Goal: Navigation & Orientation: Find specific page/section

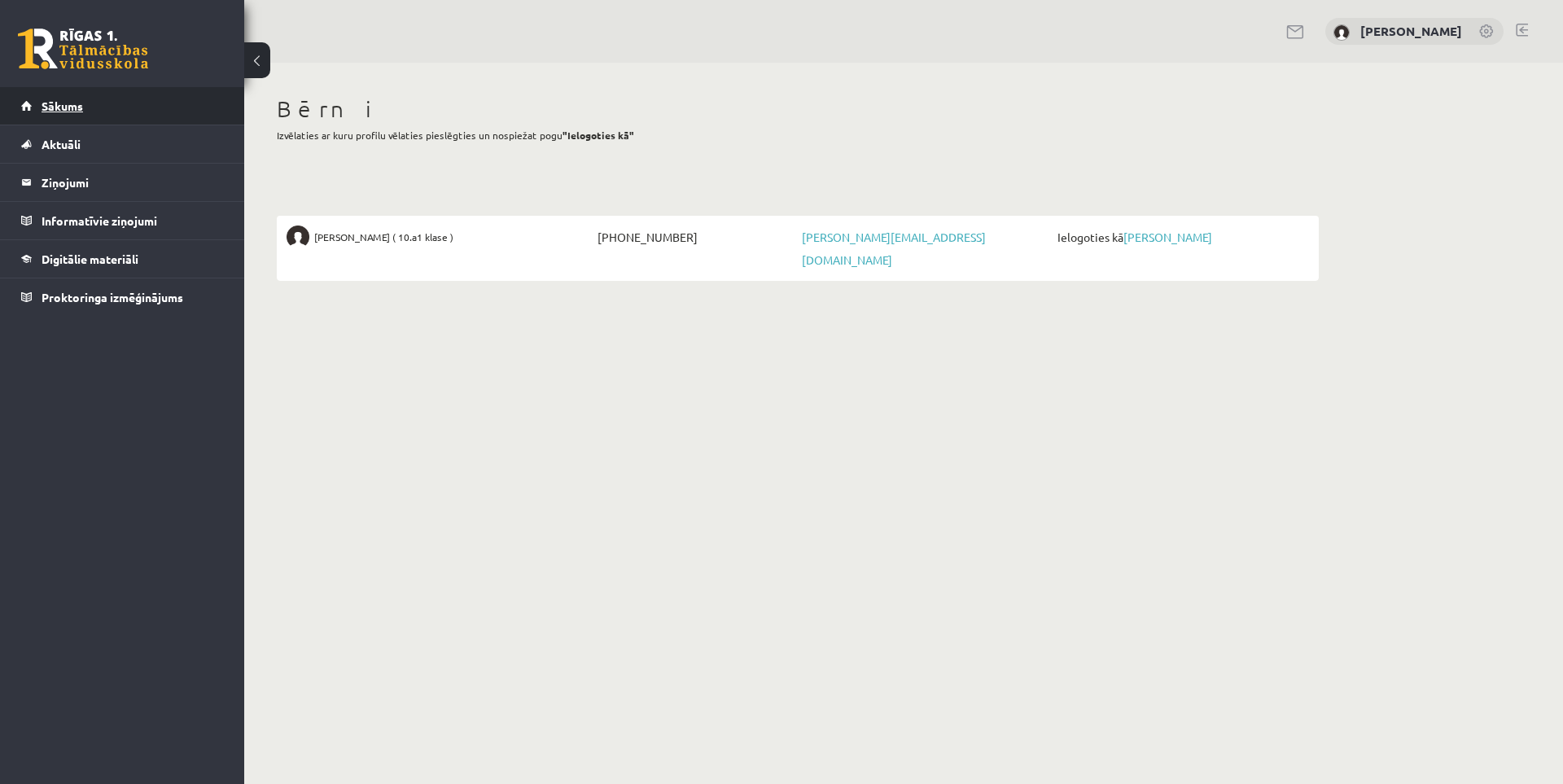
click at [82, 112] on link "Sākums" at bounding box center [123, 106] width 203 height 37
click at [75, 139] on span "Aktuāli" at bounding box center [61, 144] width 39 height 14
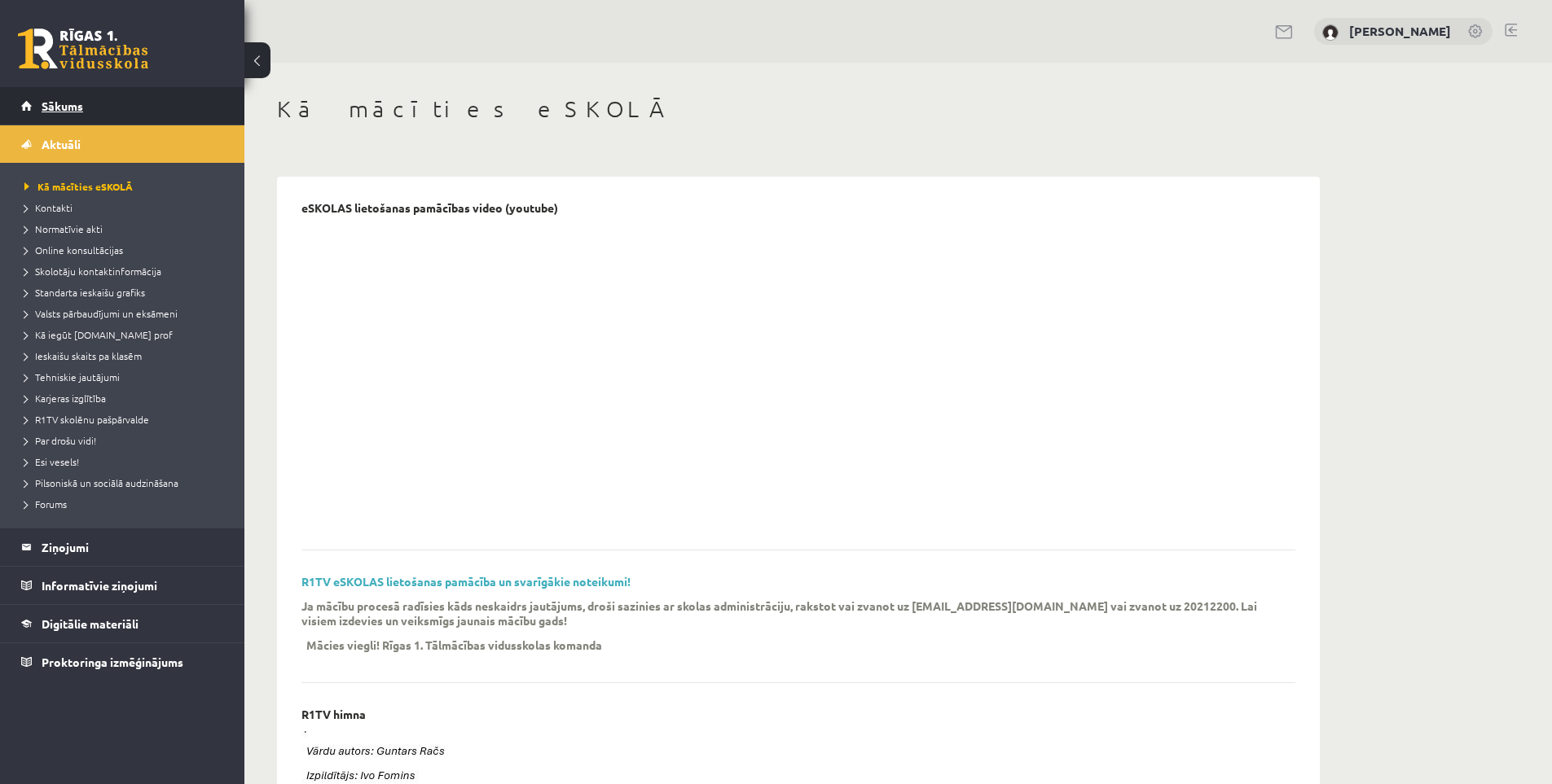
click at [87, 104] on link "Sākums" at bounding box center [123, 106] width 203 height 37
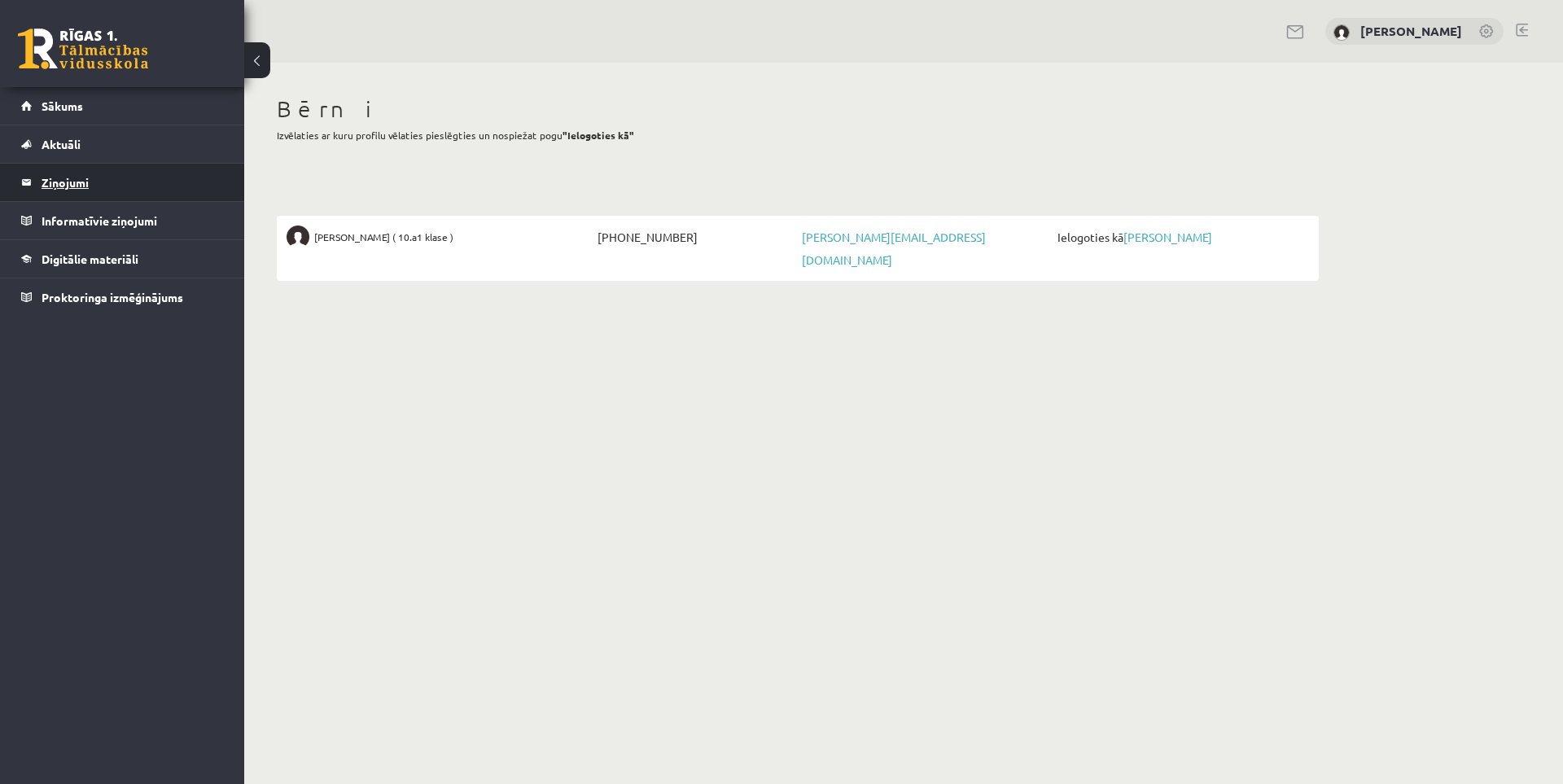
click at [90, 182] on legend "Ziņojumi 0" at bounding box center [133, 182] width 182 height 37
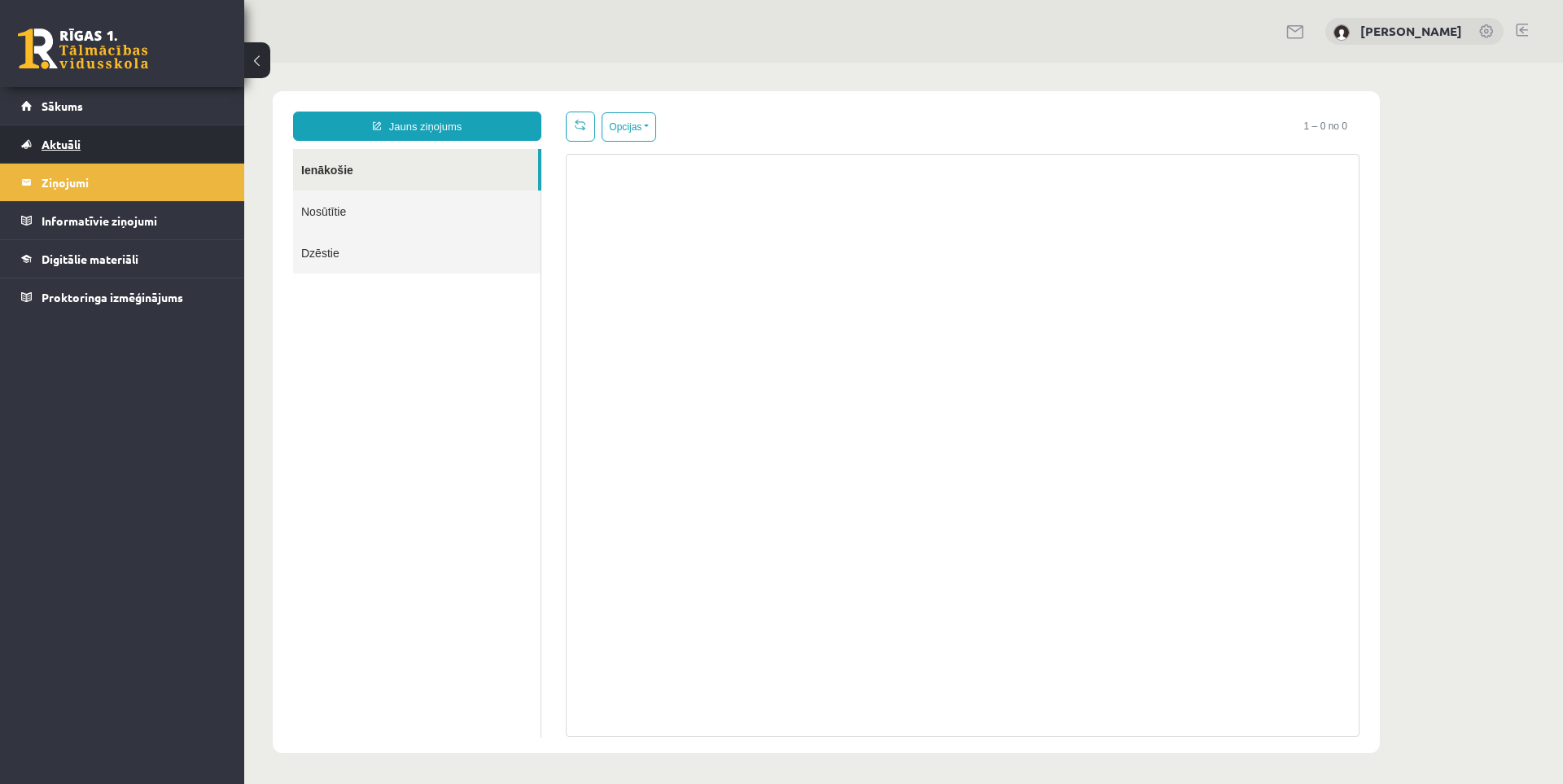
click at [112, 139] on link "Aktuāli" at bounding box center [123, 144] width 203 height 37
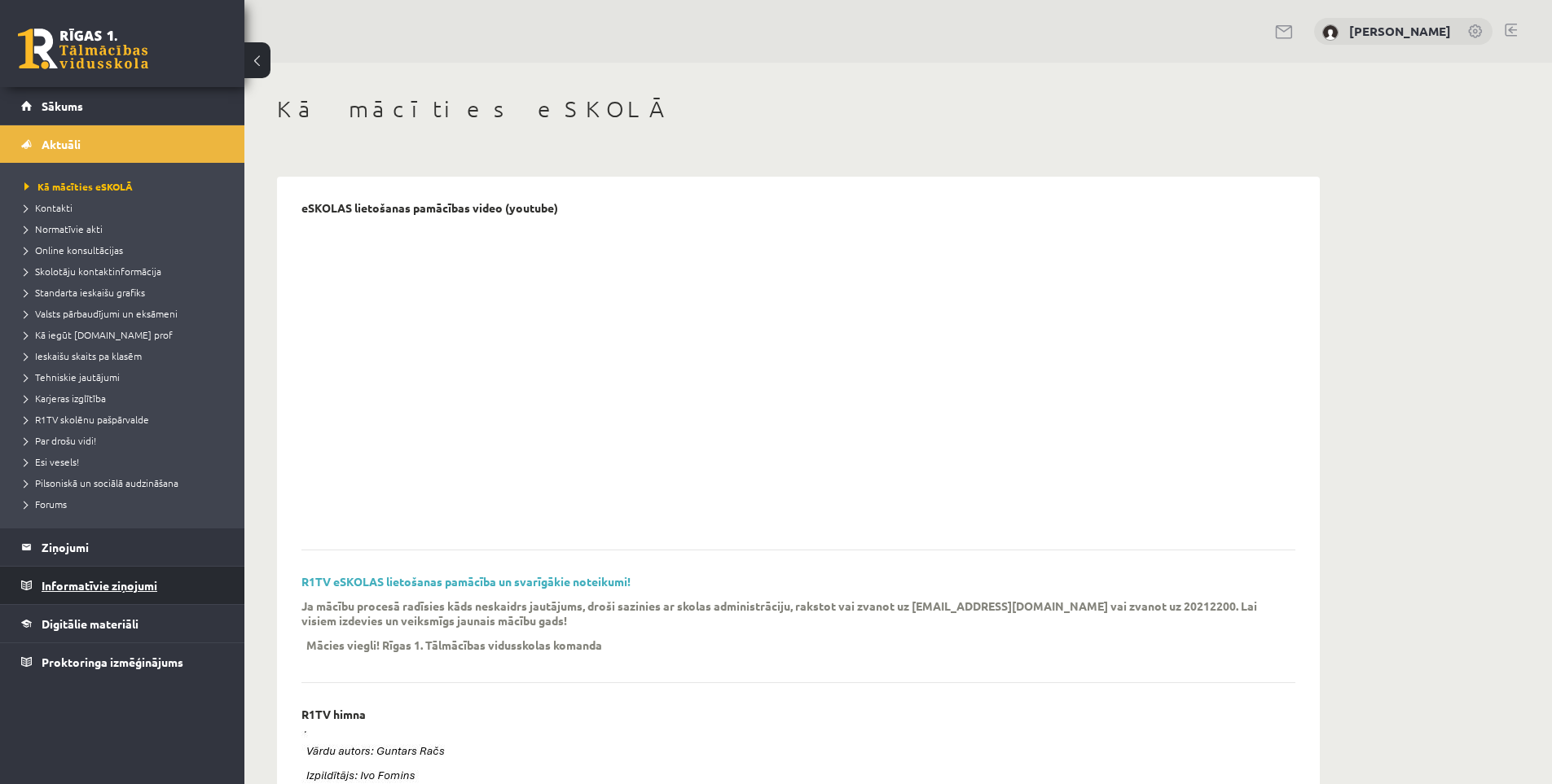
click at [134, 592] on legend "Informatīvie ziņojumi 0" at bounding box center [133, 585] width 183 height 37
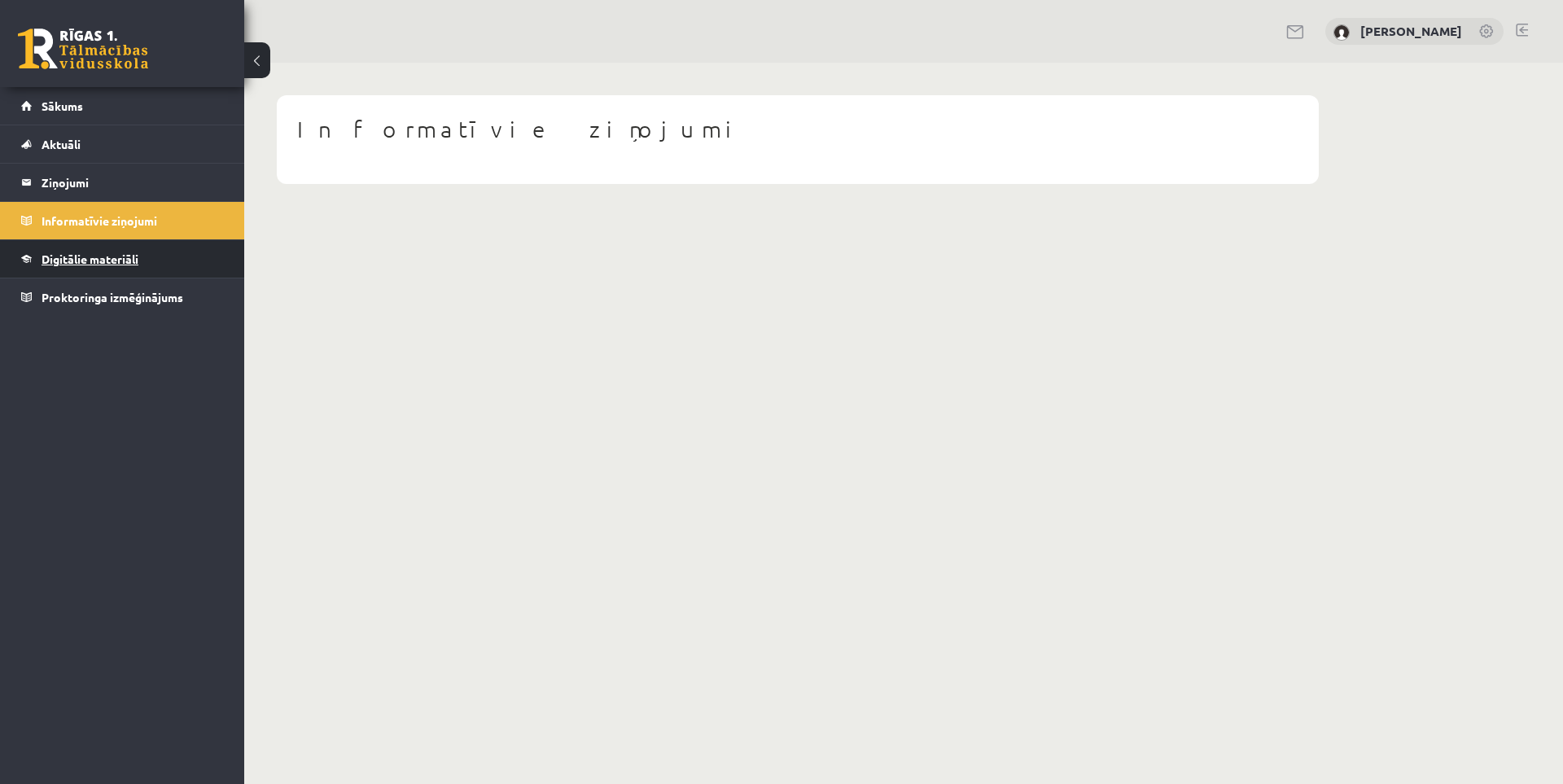
click at [89, 270] on link "Digitālie materiāli" at bounding box center [123, 259] width 203 height 37
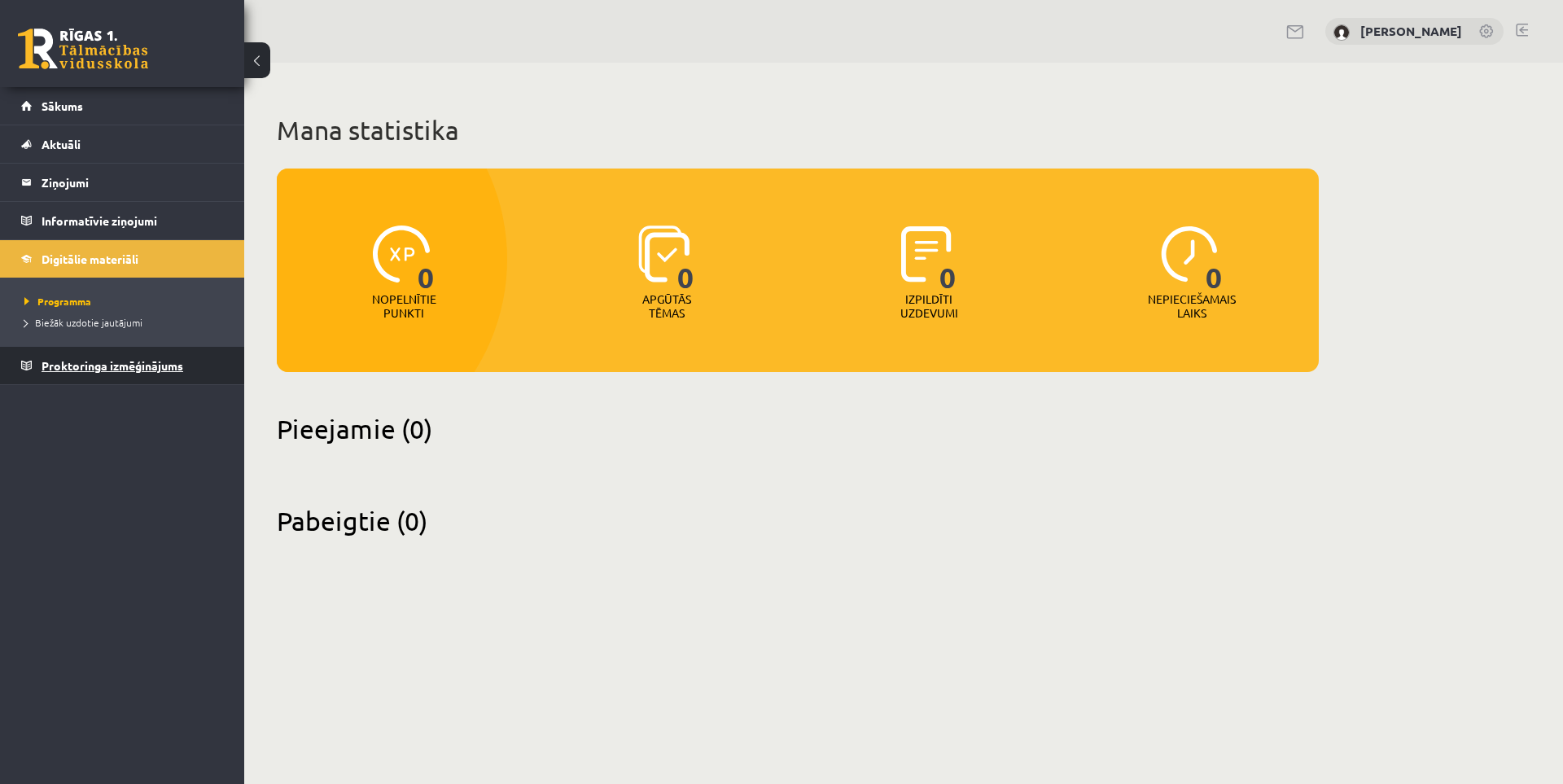
click at [88, 369] on span "Proktoringa izmēģinājums" at bounding box center [112, 365] width 142 height 14
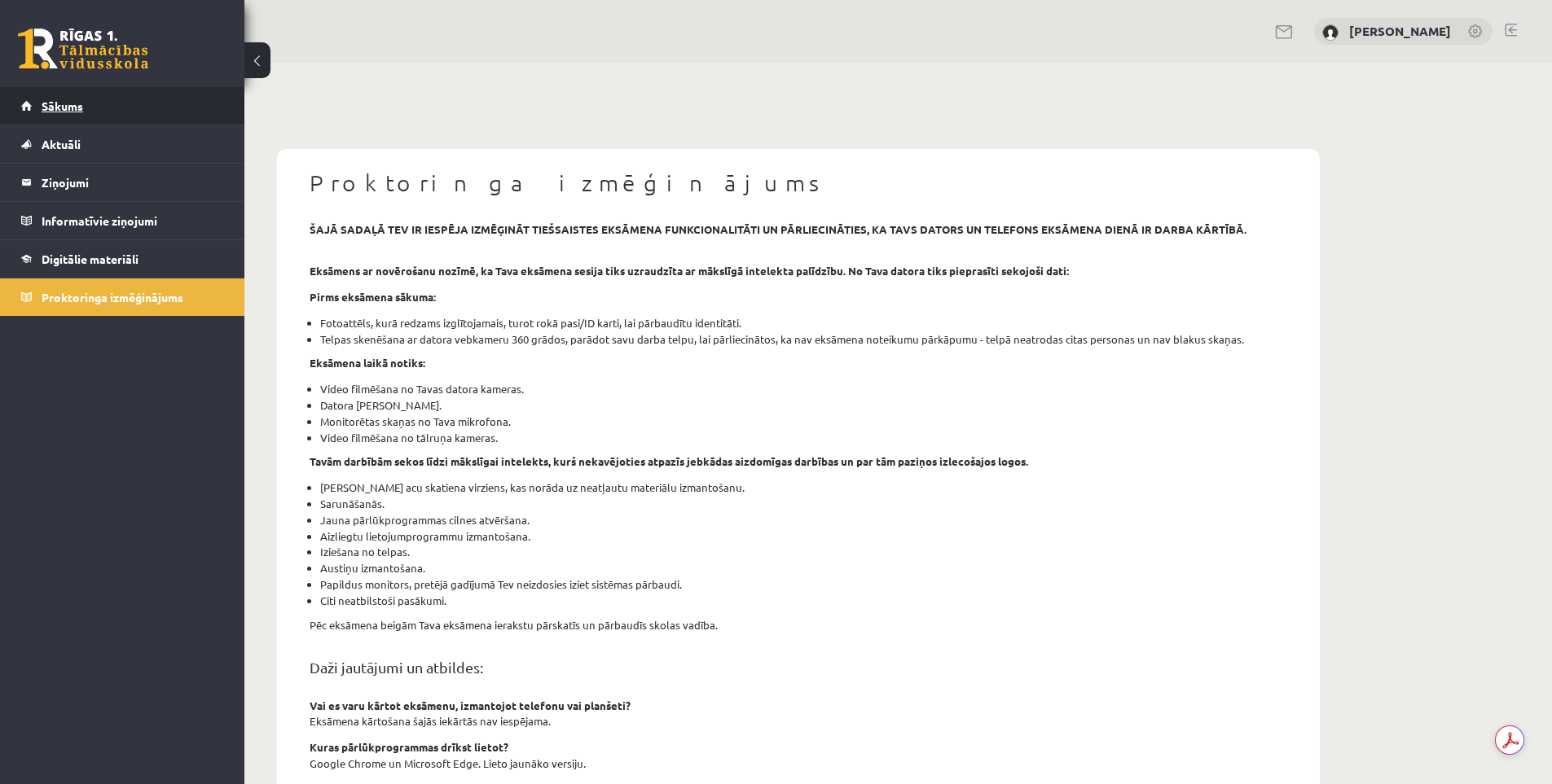
click at [111, 108] on link "Sākums" at bounding box center [123, 106] width 203 height 37
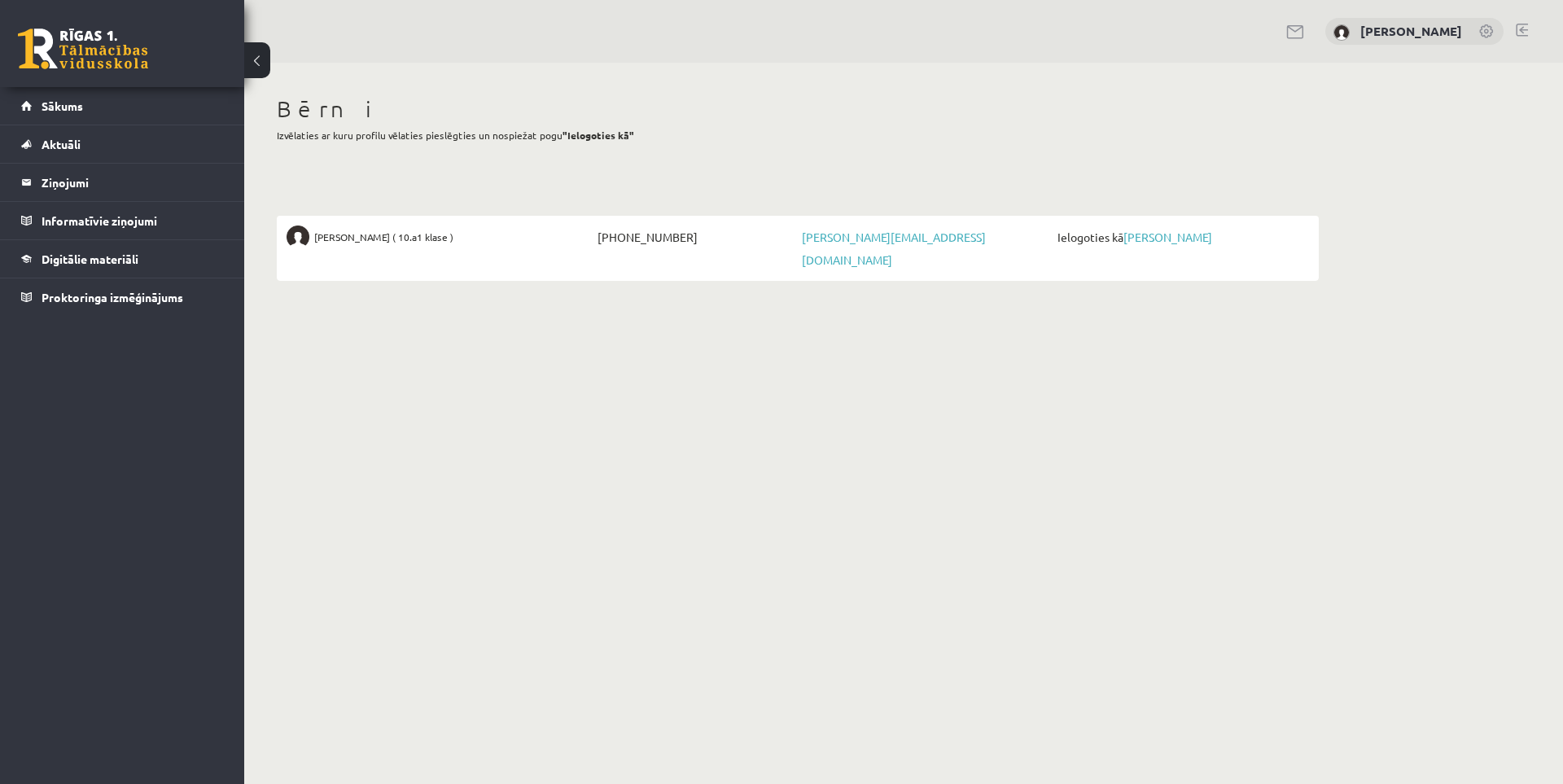
click at [95, 31] on link at bounding box center [83, 49] width 130 height 41
click at [1425, 30] on link "[PERSON_NAME]" at bounding box center [1411, 30] width 101 height 16
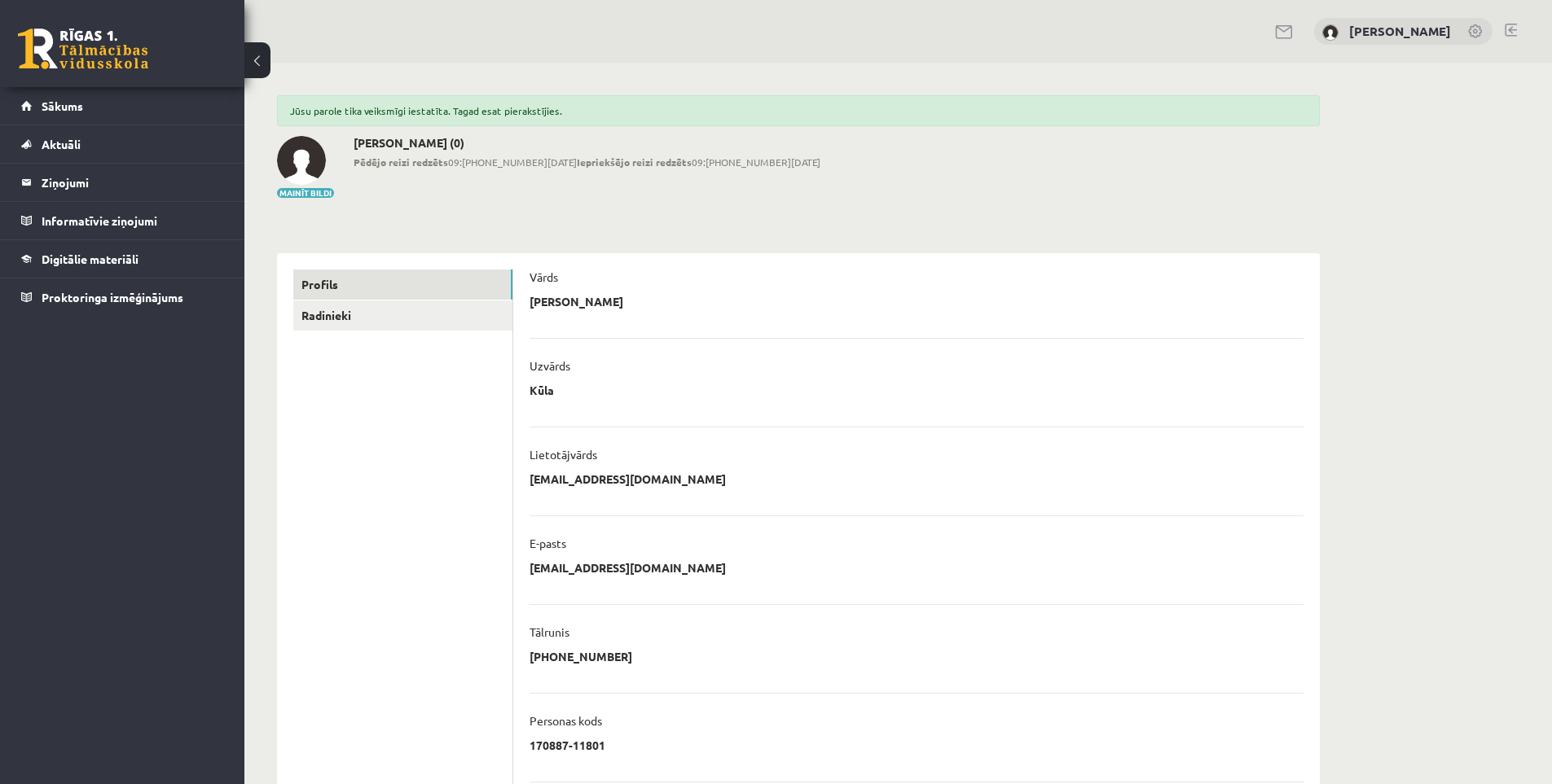
click at [102, 41] on link at bounding box center [83, 49] width 130 height 41
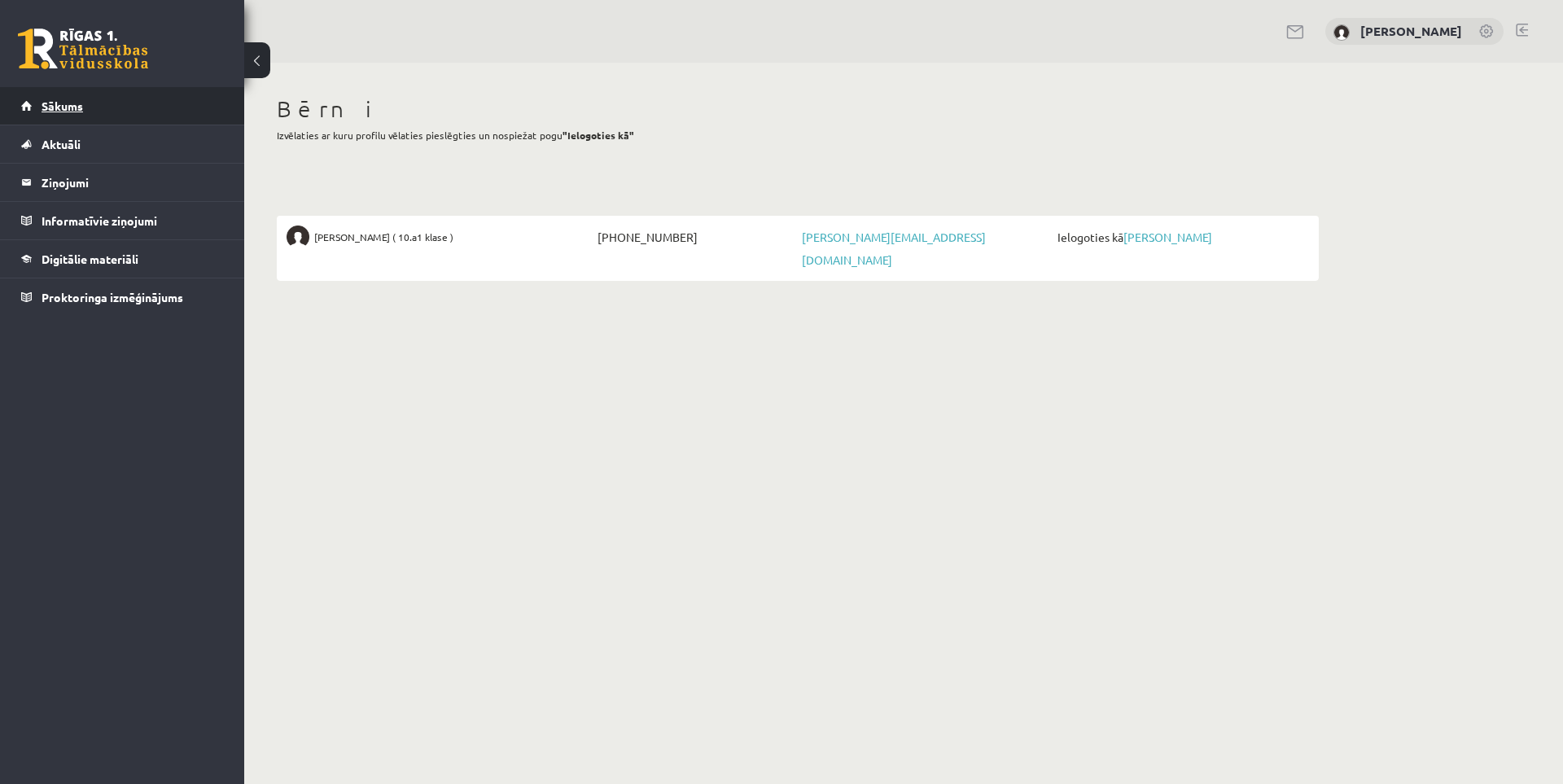
click at [87, 105] on link "Sākums" at bounding box center [123, 106] width 203 height 37
click at [80, 132] on link "Aktuāli" at bounding box center [123, 144] width 203 height 37
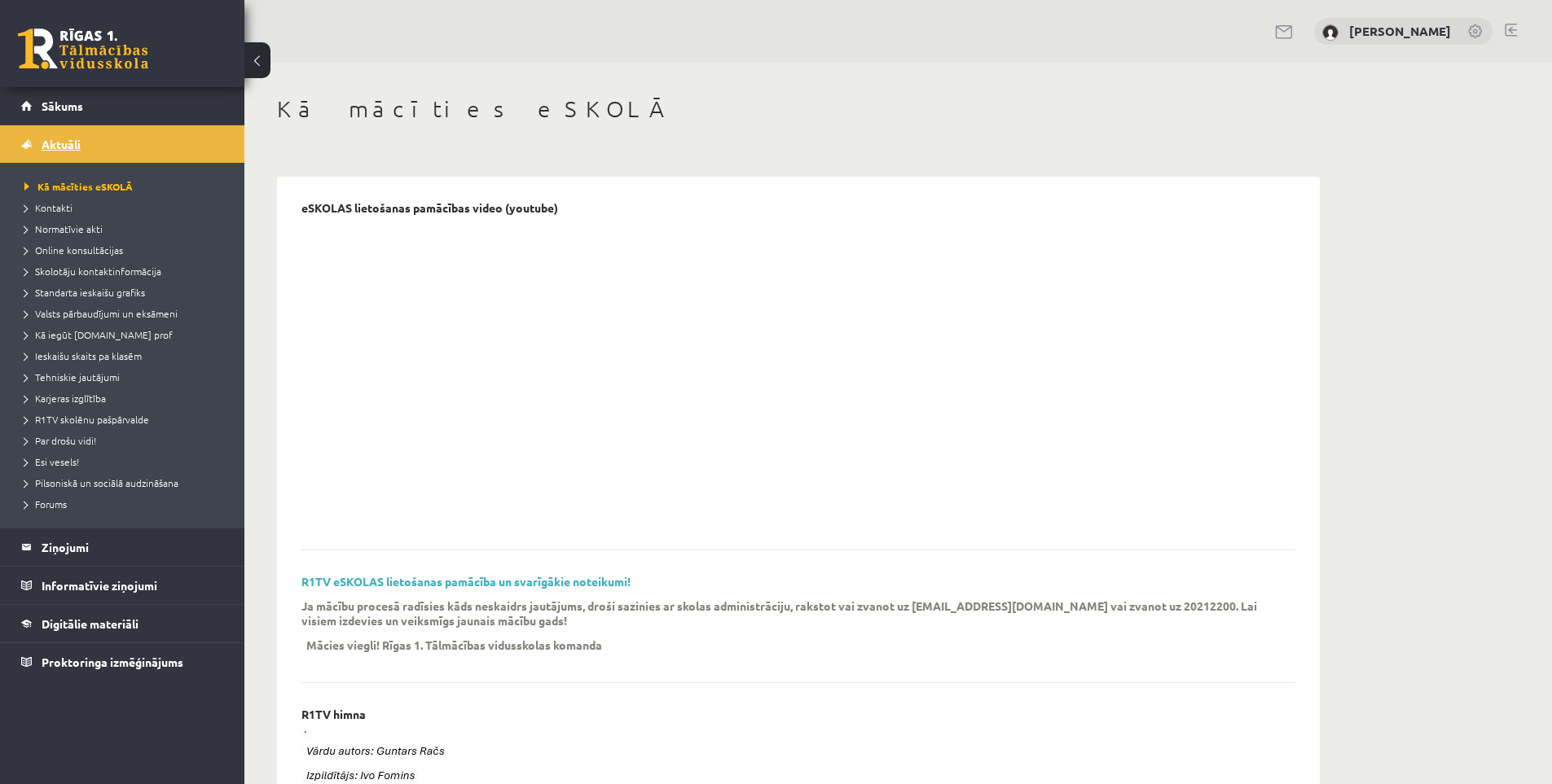
click at [80, 132] on link "Aktuāli" at bounding box center [123, 144] width 203 height 37
click at [72, 550] on legend "Ziņojumi 0" at bounding box center [133, 547] width 183 height 37
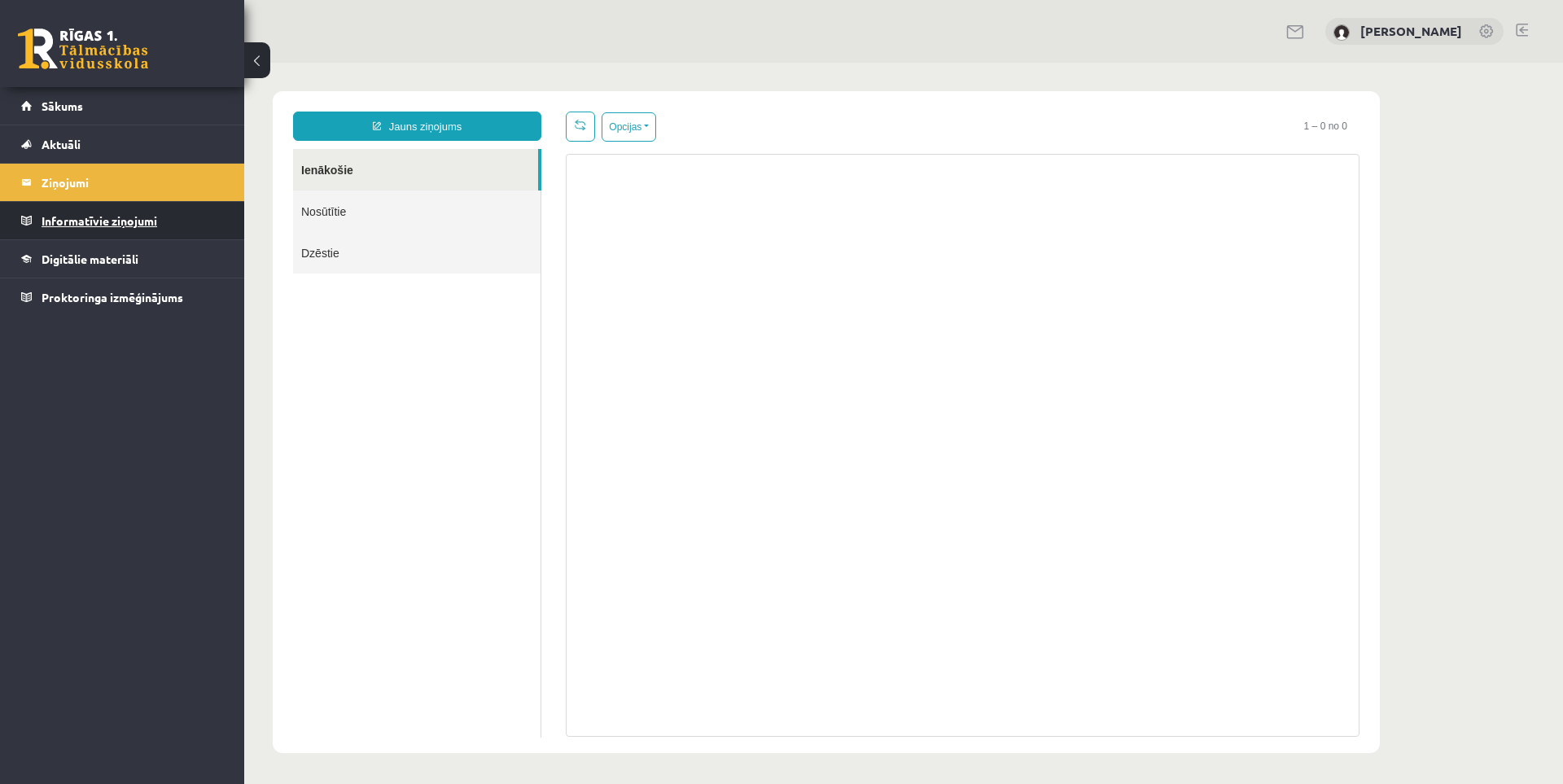
click at [131, 220] on legend "Informatīvie ziņojumi 0" at bounding box center [133, 220] width 182 height 37
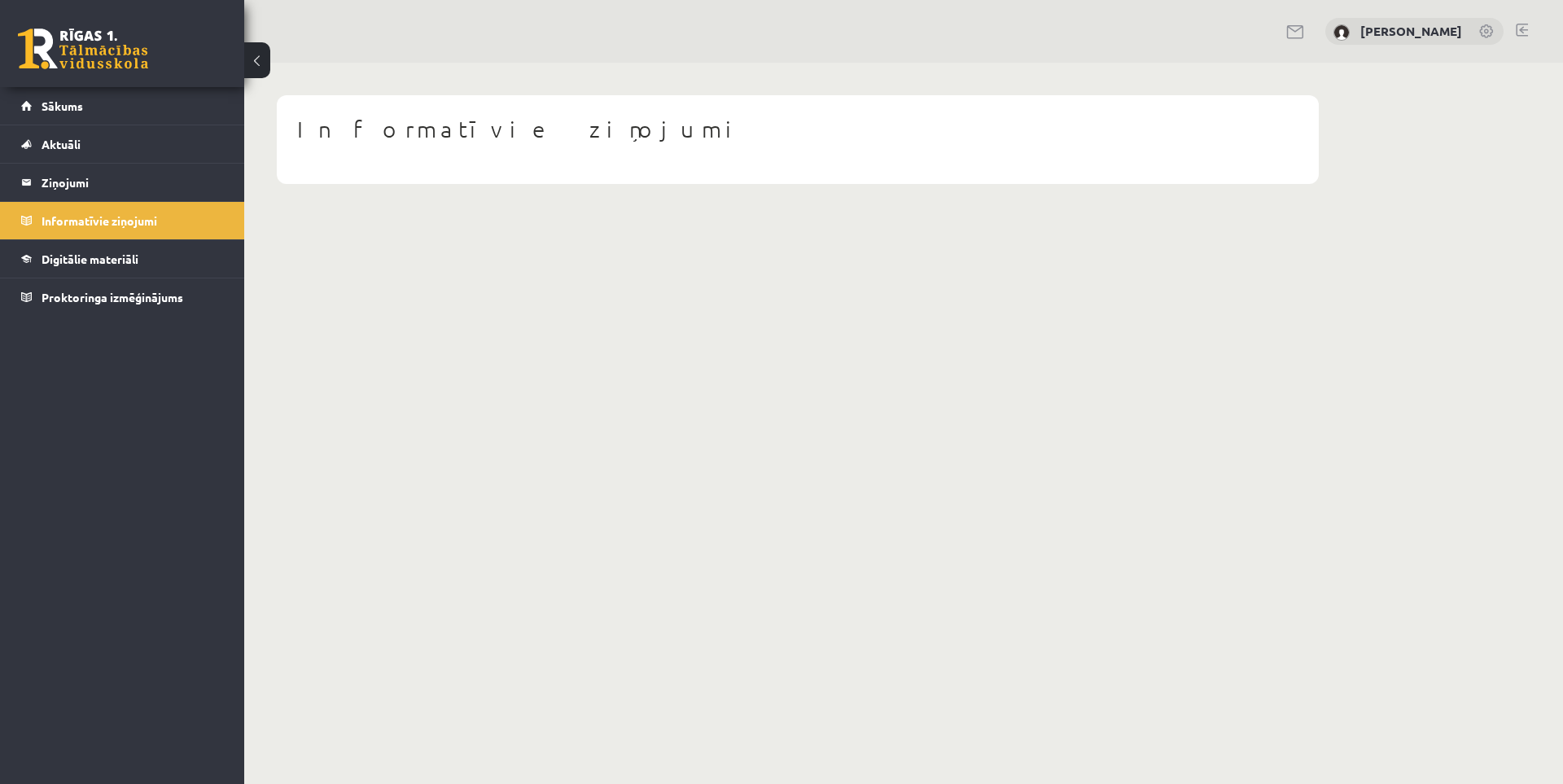
click at [1479, 29] on link at bounding box center [1487, 32] width 16 height 16
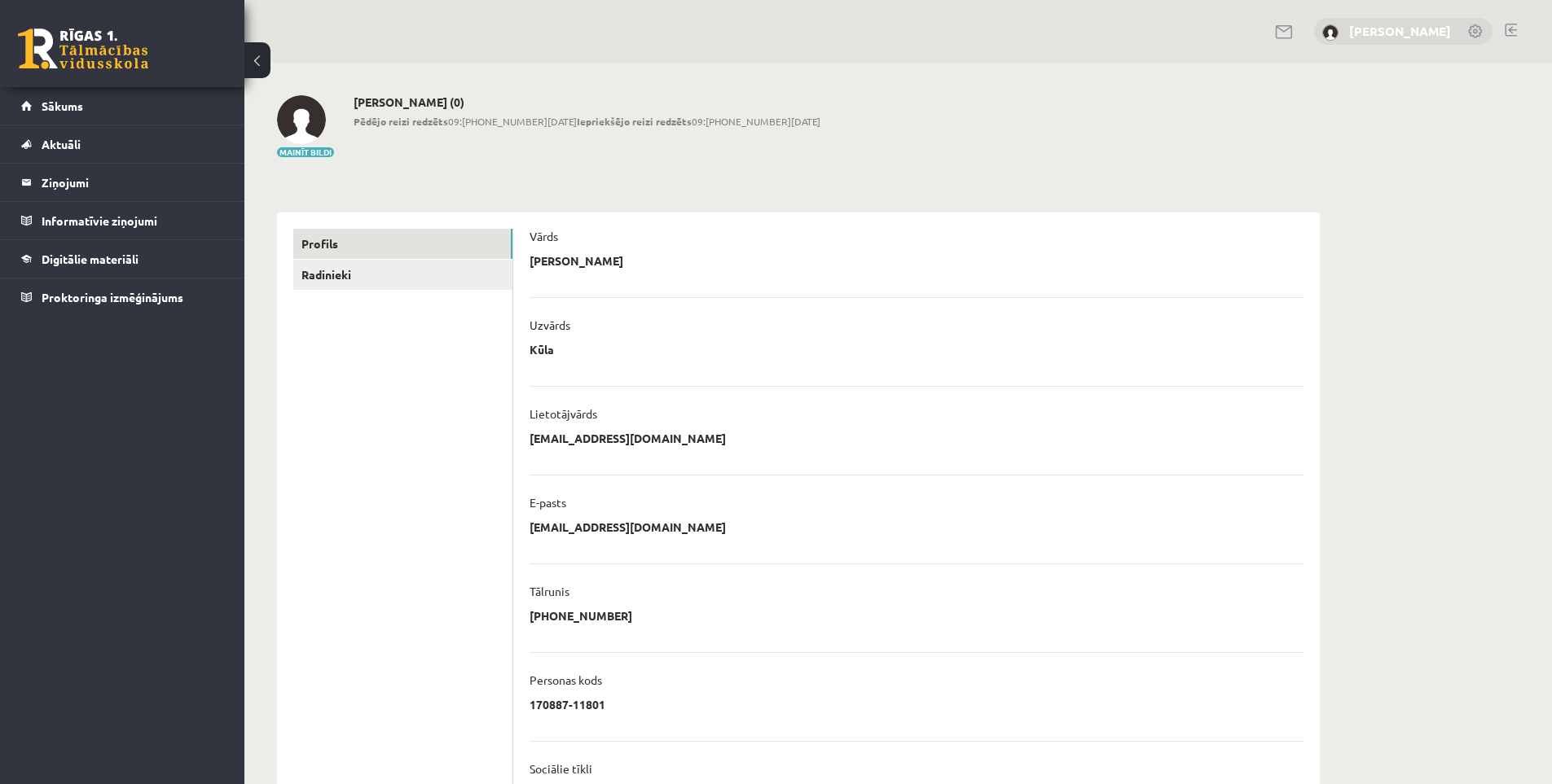
click at [1440, 29] on link "[PERSON_NAME]" at bounding box center [1400, 30] width 101 height 16
click at [1511, 24] on link at bounding box center [1511, 30] width 12 height 13
